Goal: Information Seeking & Learning: Learn about a topic

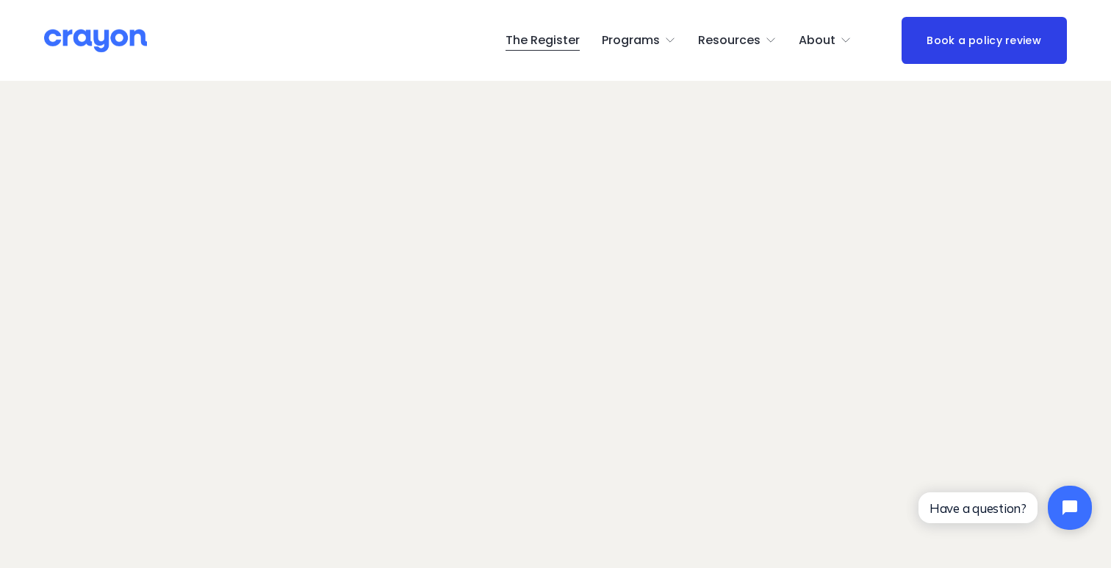
click at [667, 45] on link "Programs" at bounding box center [639, 41] width 74 height 24
click at [0, 0] on span "Parent Hub" at bounding box center [0, 0] width 0 height 0
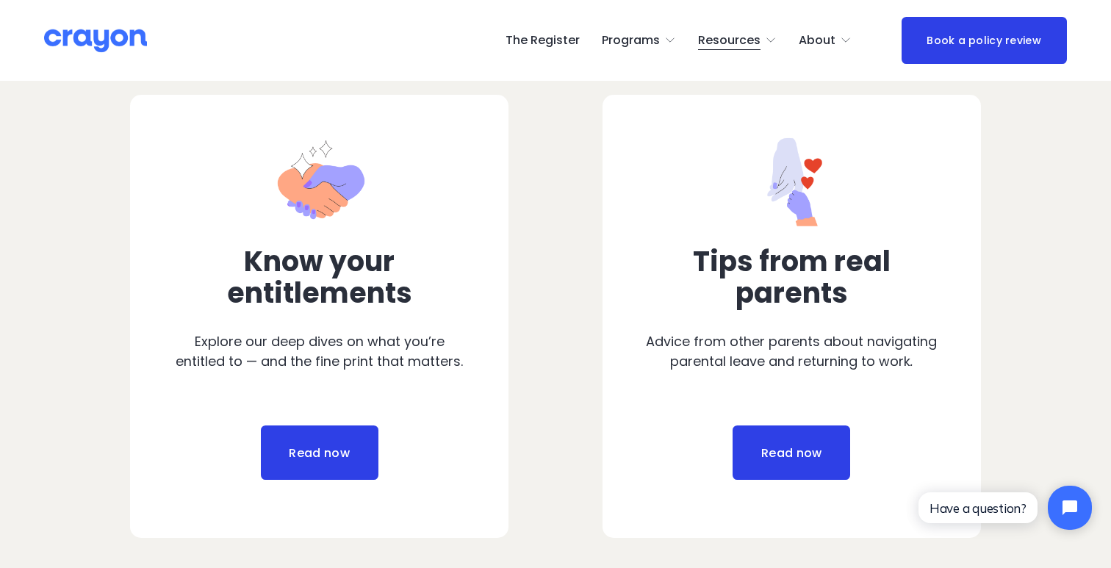
scroll to position [703, 0]
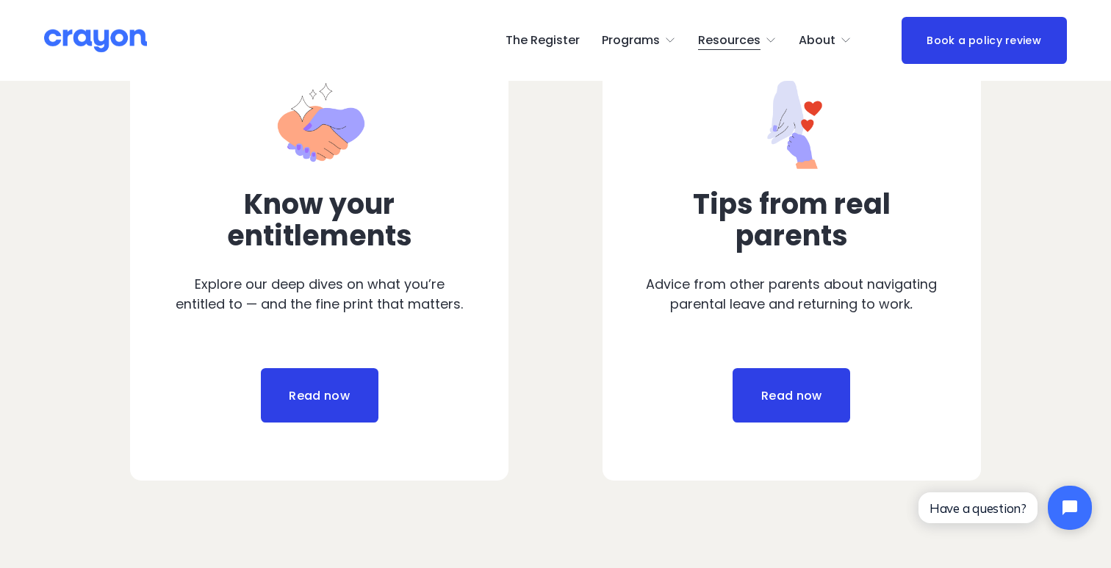
click at [310, 393] on link "Read now" at bounding box center [320, 395] width 118 height 54
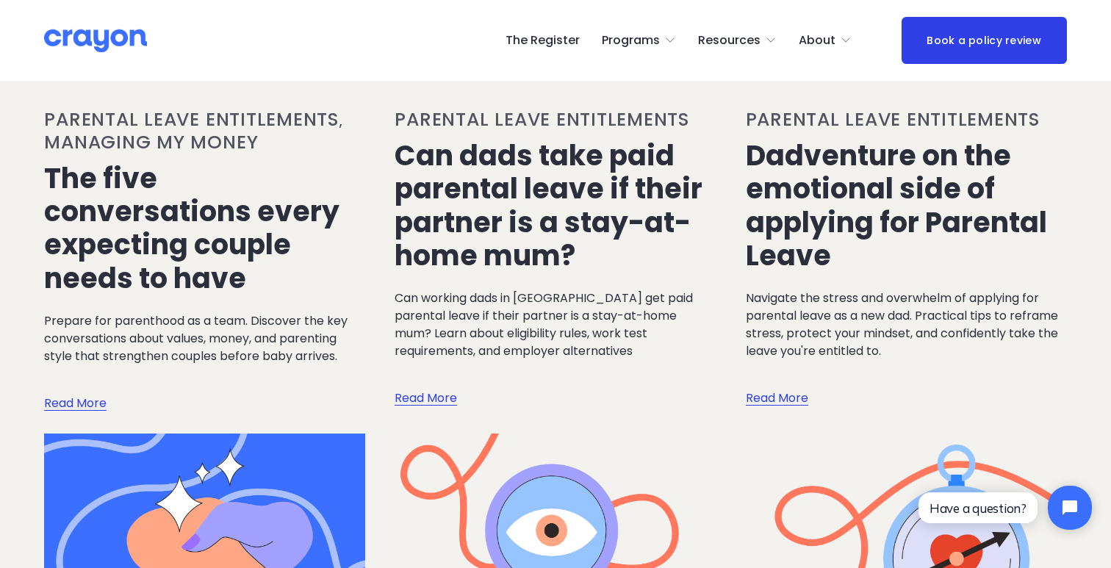
scroll to position [297, 0]
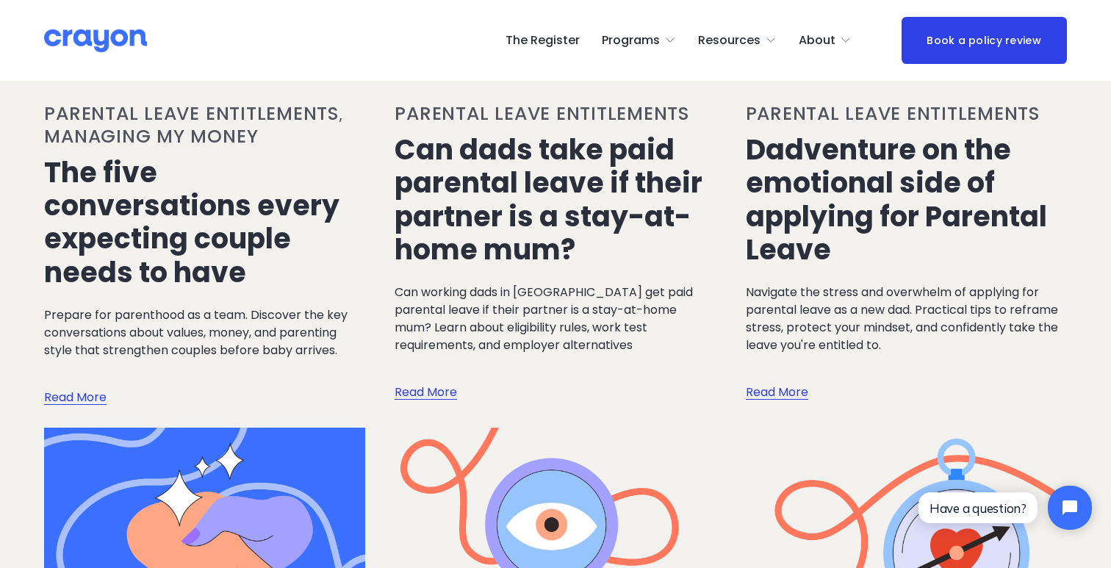
click at [440, 387] on link "Read More" at bounding box center [425, 378] width 62 height 48
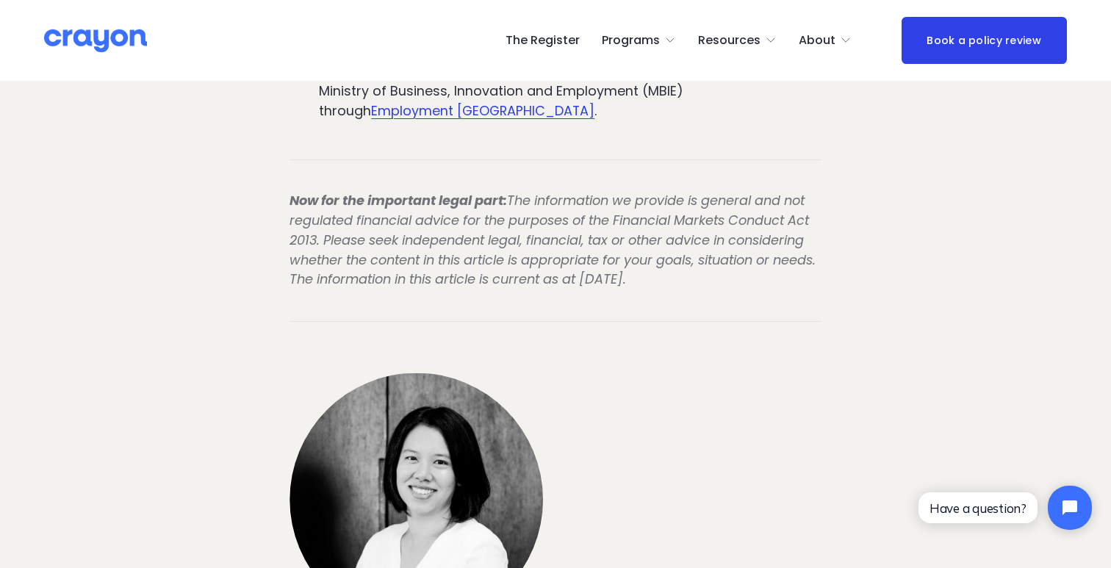
scroll to position [2548, 0]
